Goal: Task Accomplishment & Management: Manage account settings

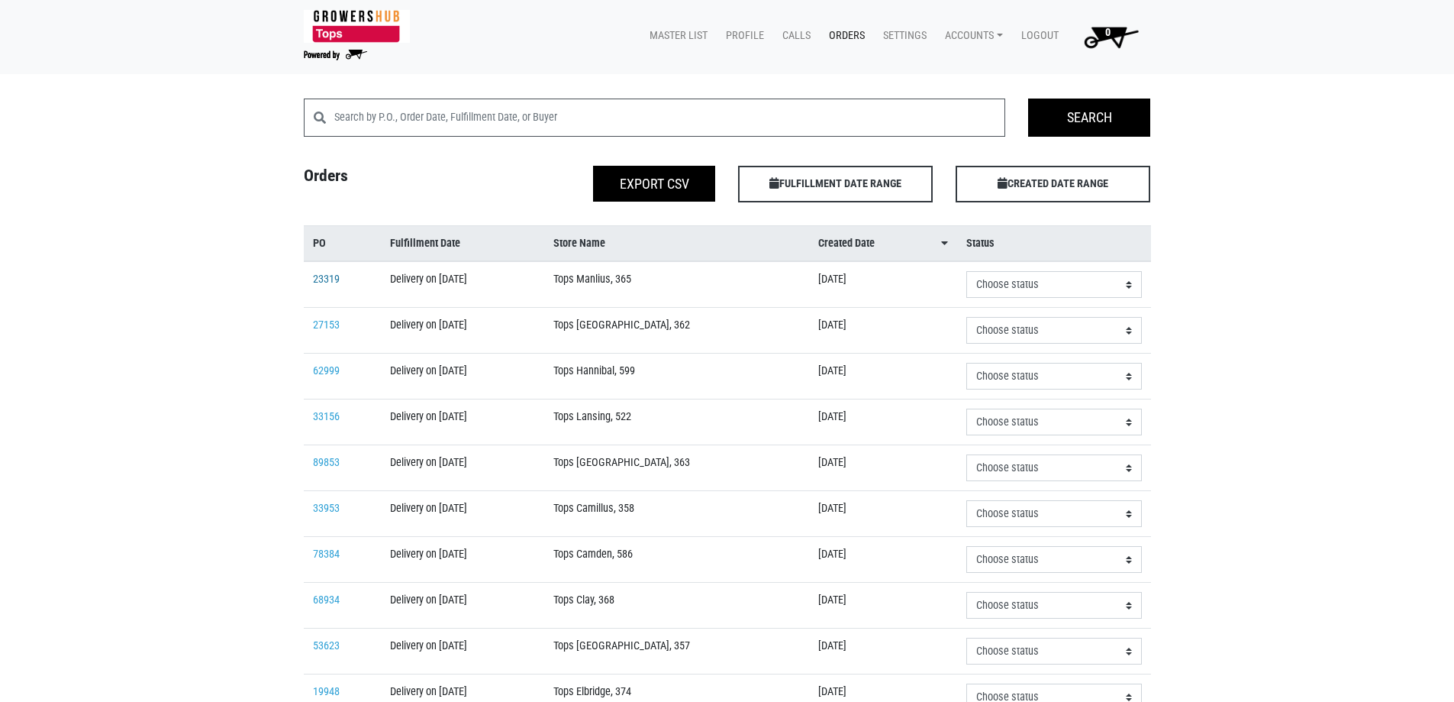
click at [321, 279] on link "23319" at bounding box center [326, 279] width 27 height 13
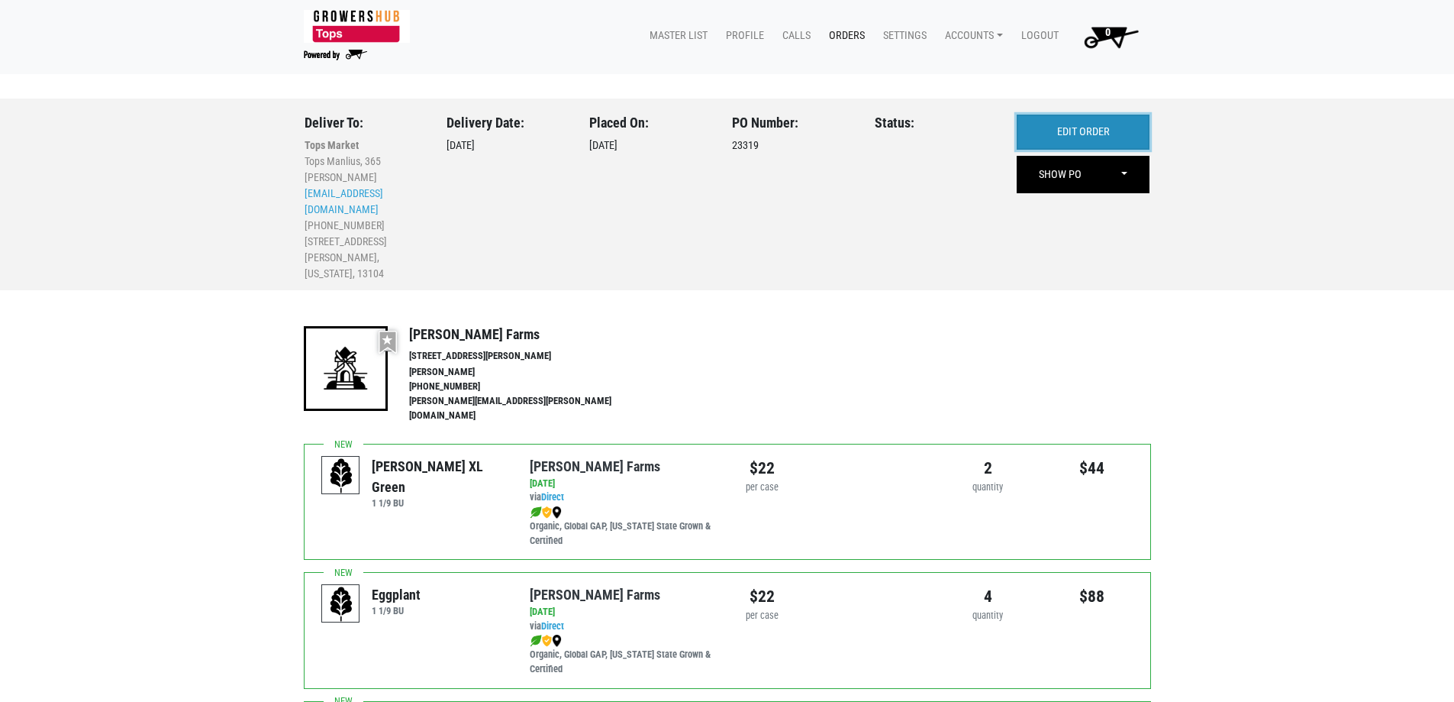
click at [1099, 140] on link "EDIT ORDER" at bounding box center [1083, 132] width 133 height 35
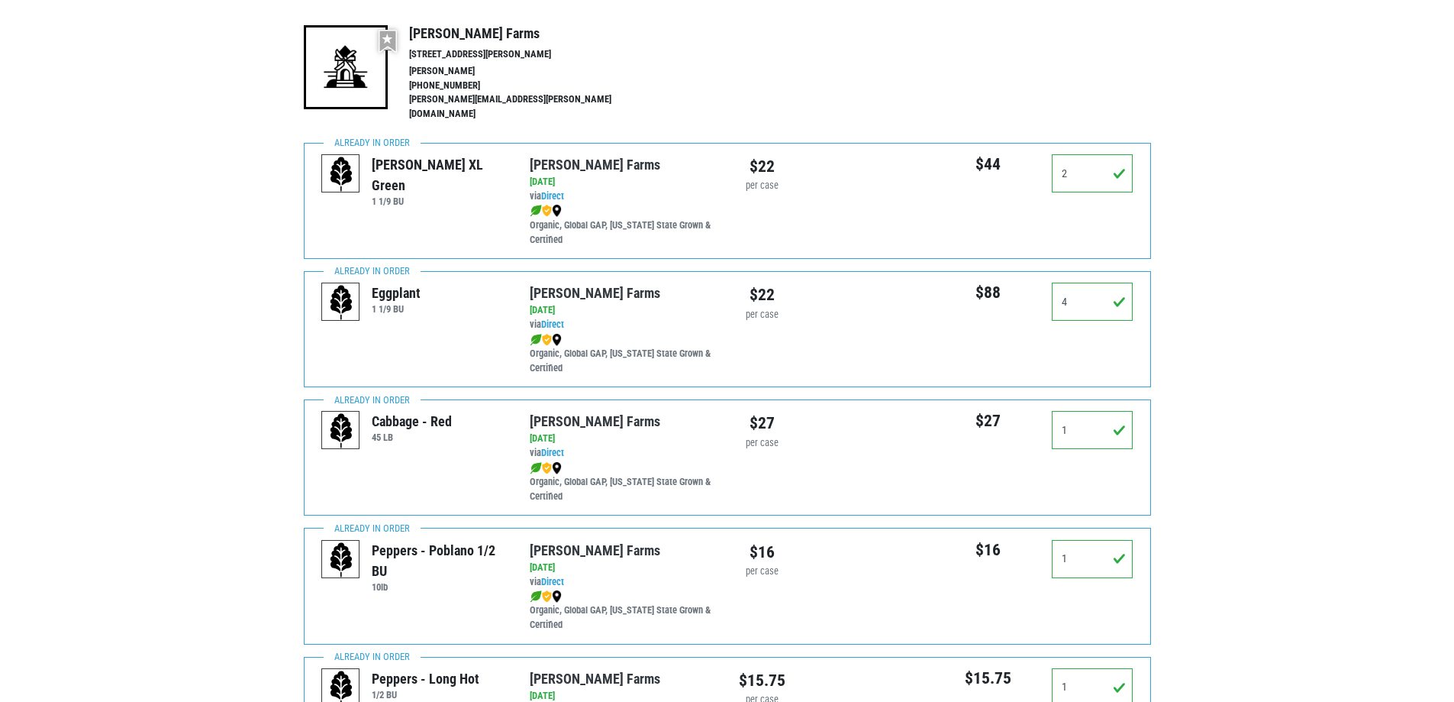
scroll to position [305, 0]
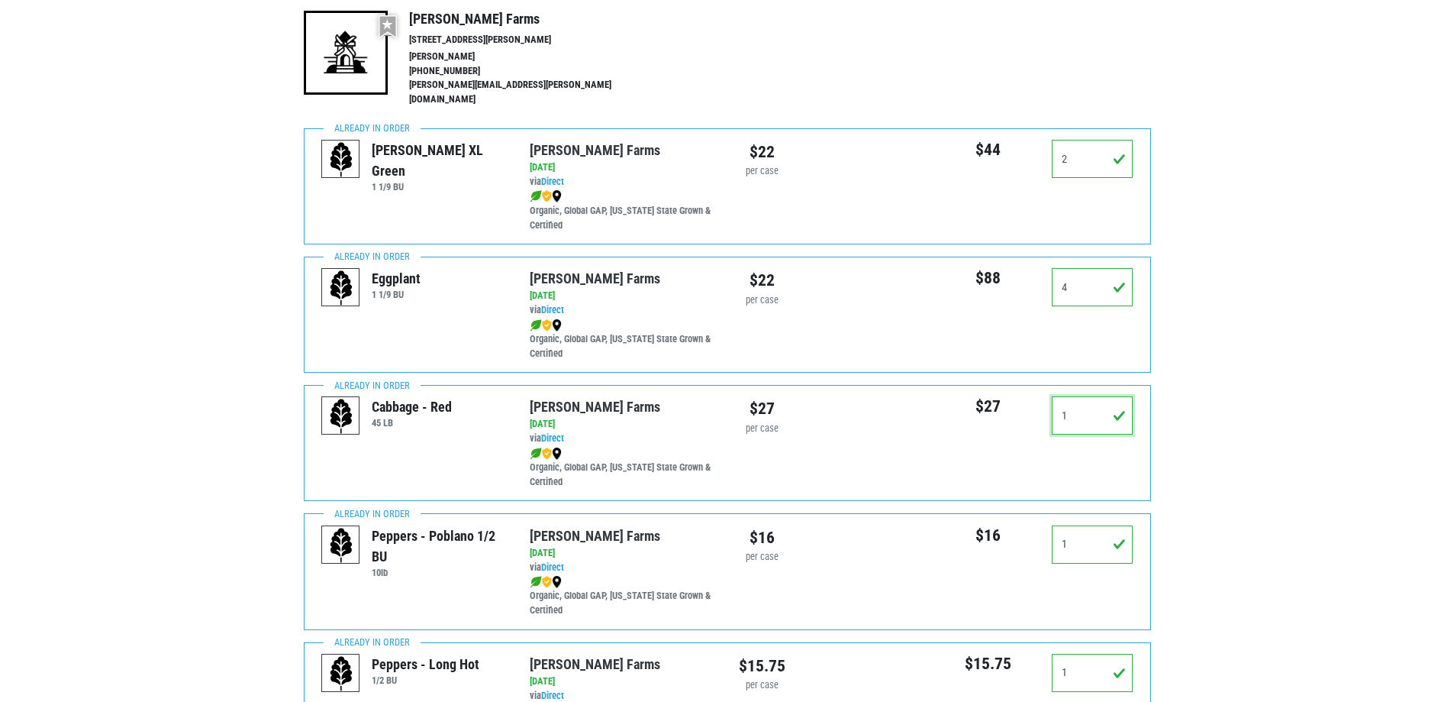
click at [1088, 408] on input "1" at bounding box center [1093, 415] width 82 height 38
click at [1087, 408] on input "1" at bounding box center [1093, 415] width 82 height 38
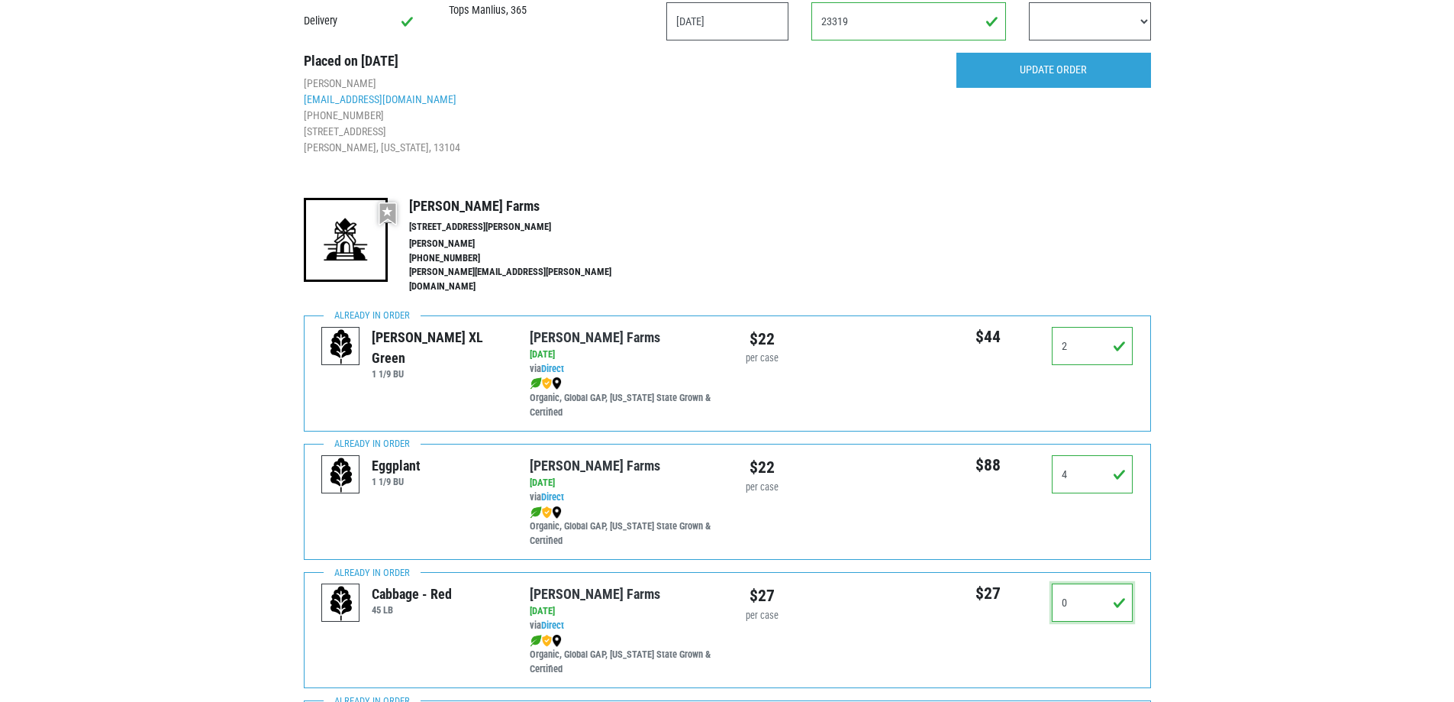
scroll to position [0, 0]
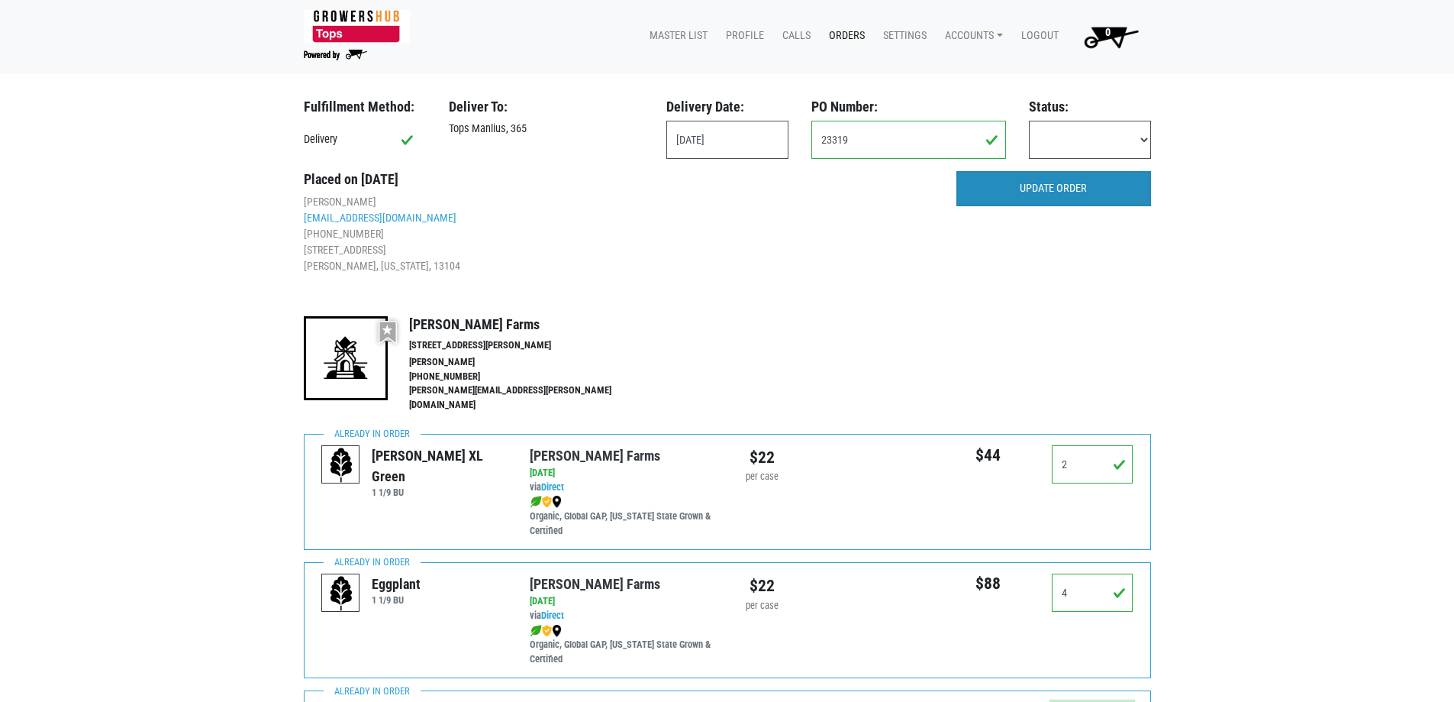
type input "0"
click at [1070, 183] on input "UPDATE ORDER" at bounding box center [1054, 188] width 195 height 35
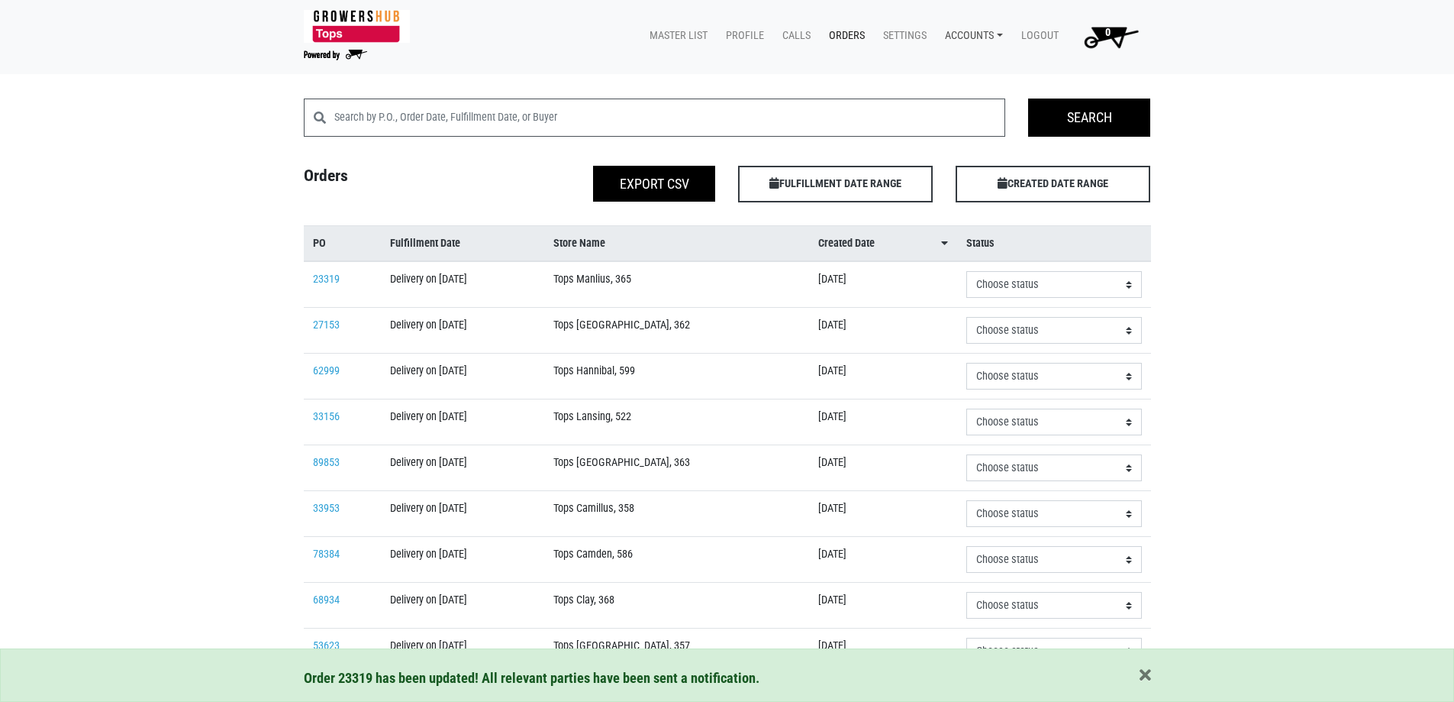
click at [988, 31] on link "Accounts" at bounding box center [971, 35] width 76 height 29
click at [986, 61] on link "[PERSON_NAME] (Growers Hub)" at bounding box center [1027, 71] width 187 height 23
